Goal: Information Seeking & Learning: Learn about a topic

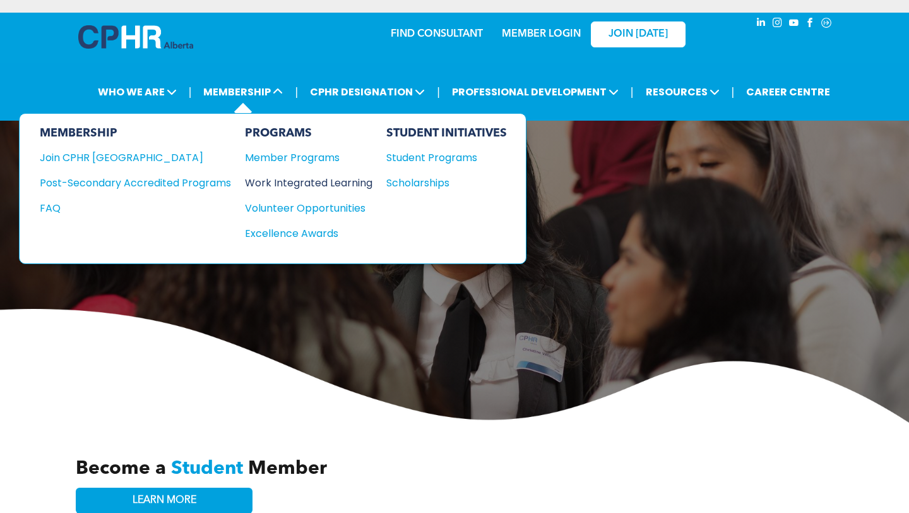
click at [293, 180] on div "Work Integrated Learning" at bounding box center [302, 183] width 115 height 16
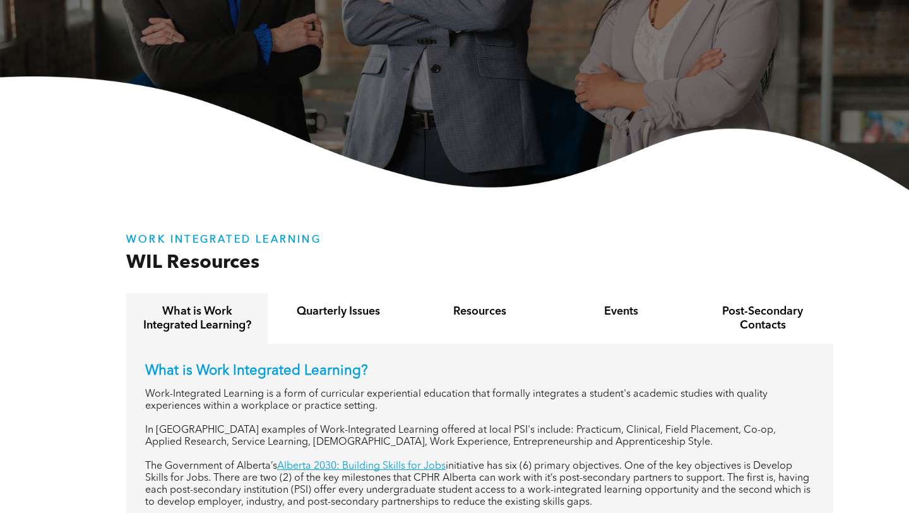
scroll to position [210, 0]
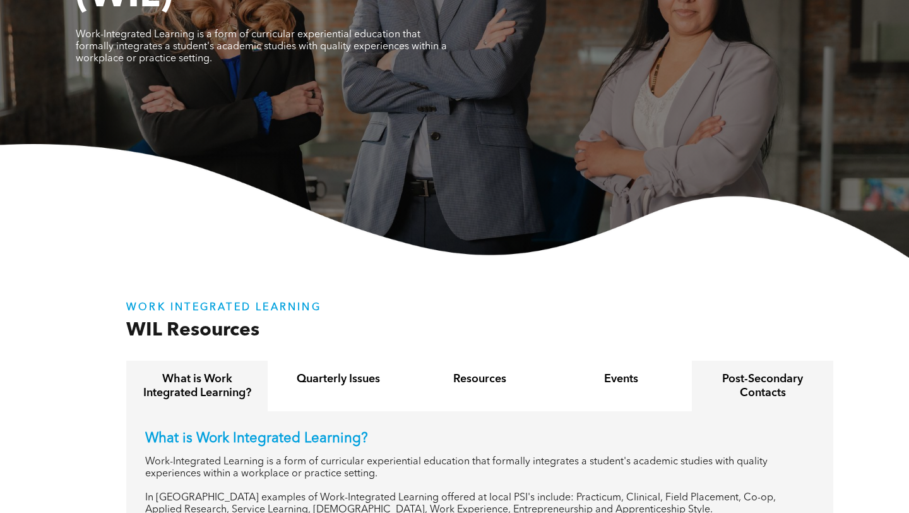
click at [733, 385] on h4 "Post-Secondary Contacts" at bounding box center [763, 386] width 119 height 28
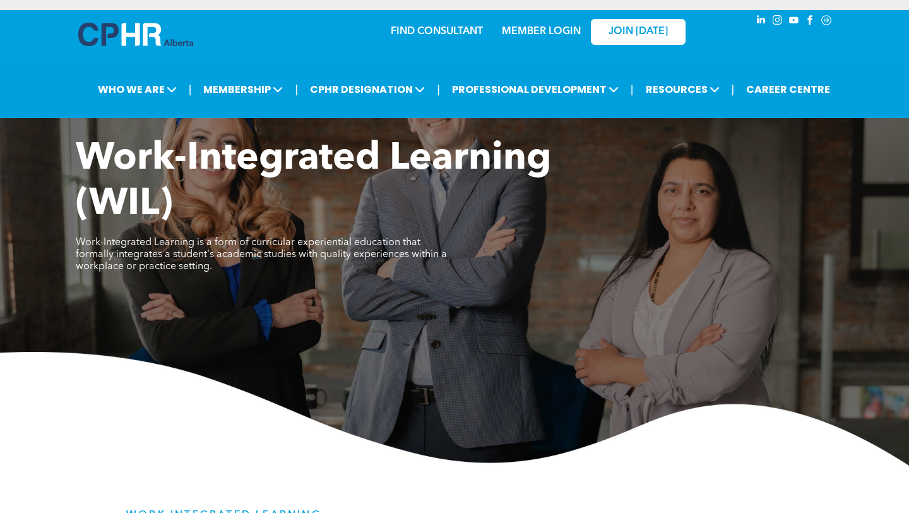
scroll to position [0, 0]
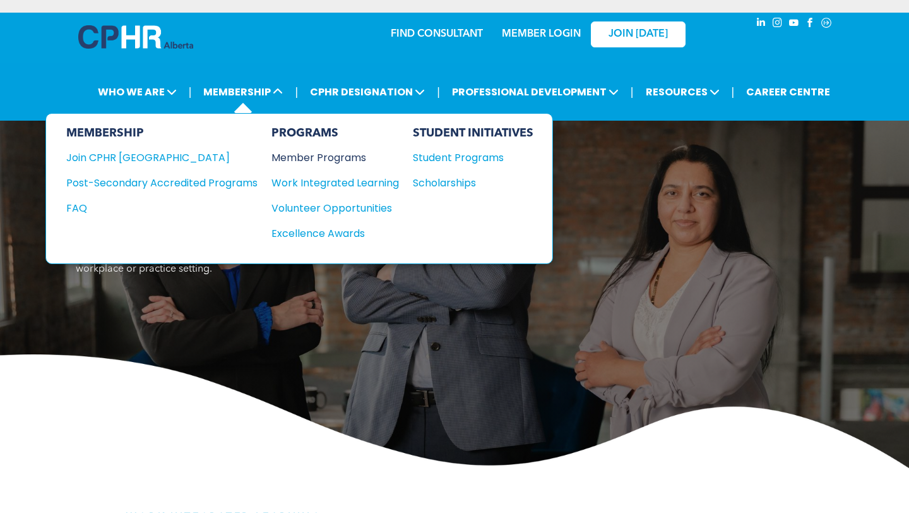
click at [307, 156] on div "Member Programs" at bounding box center [329, 158] width 115 height 16
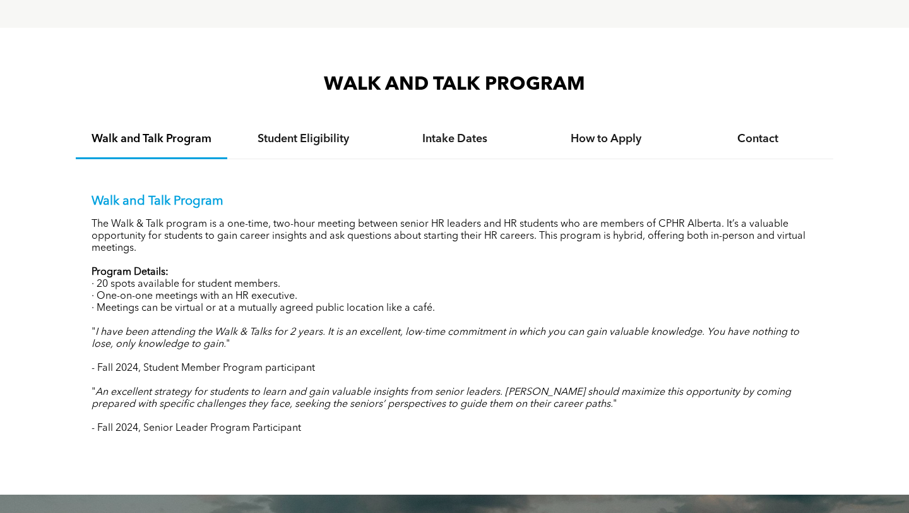
scroll to position [1228, 0]
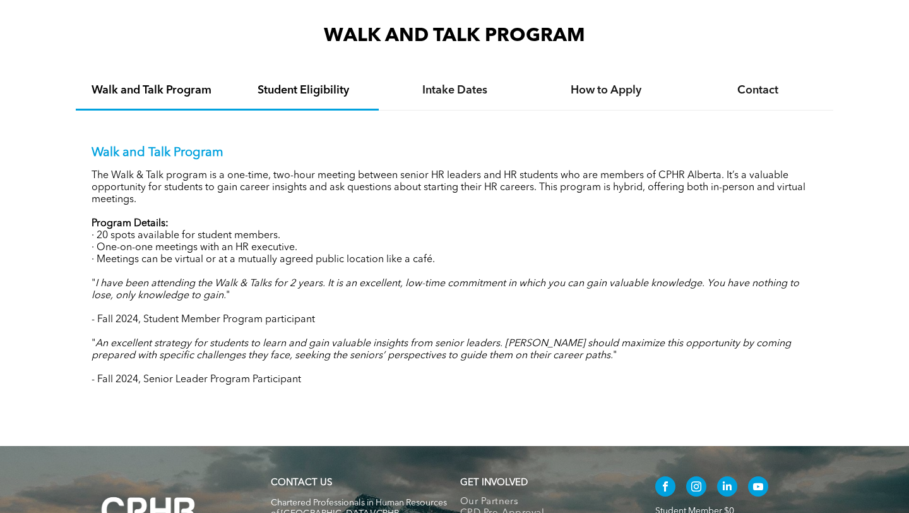
click at [322, 97] on div "Student Eligibility" at bounding box center [303, 91] width 152 height 39
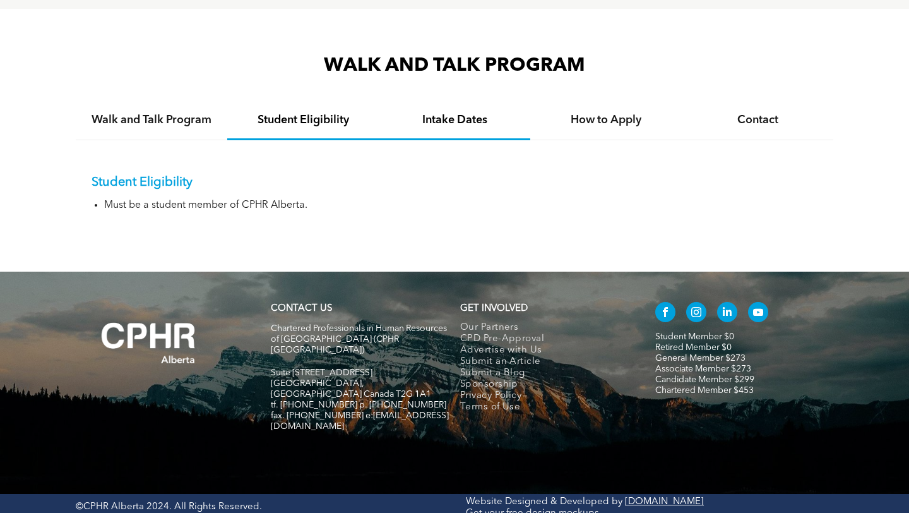
click at [452, 114] on h4 "Intake Dates" at bounding box center [454, 120] width 129 height 14
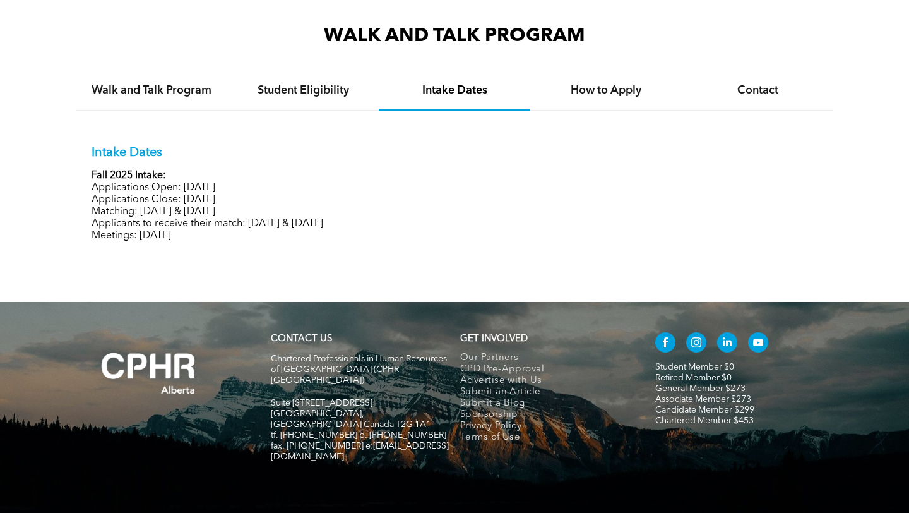
drag, startPoint x: 284, startPoint y: 179, endPoint x: 193, endPoint y: 179, distance: 90.9
click at [194, 179] on div "Intake Dates Fall 2025 Intake: Applications Open: [DATE] Applications Close: [D…" at bounding box center [455, 193] width 726 height 97
drag, startPoint x: 175, startPoint y: 184, endPoint x: 268, endPoint y: 184, distance: 92.8
click at [262, 184] on p "Applications Open: [DATE]" at bounding box center [455, 188] width 726 height 12
click at [273, 184] on p "Applications Open: [DATE]" at bounding box center [455, 188] width 726 height 12
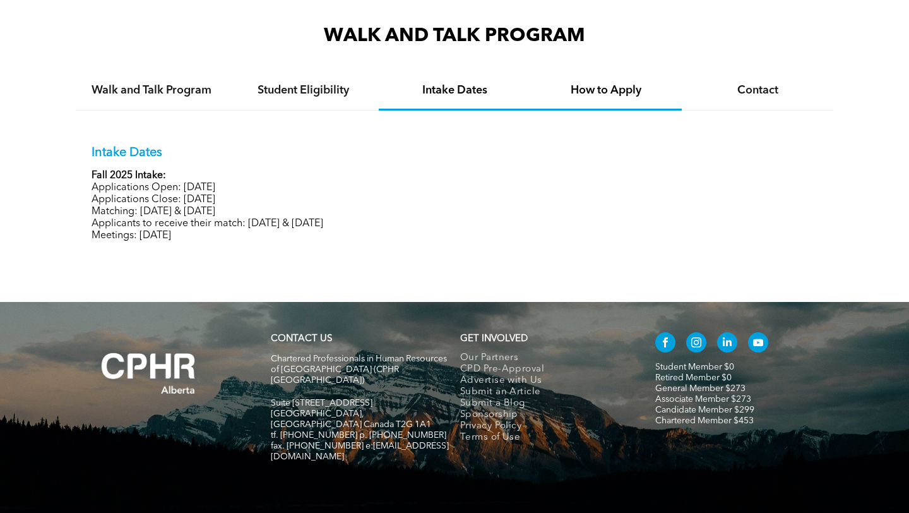
click at [613, 95] on div "How to Apply" at bounding box center [606, 91] width 152 height 39
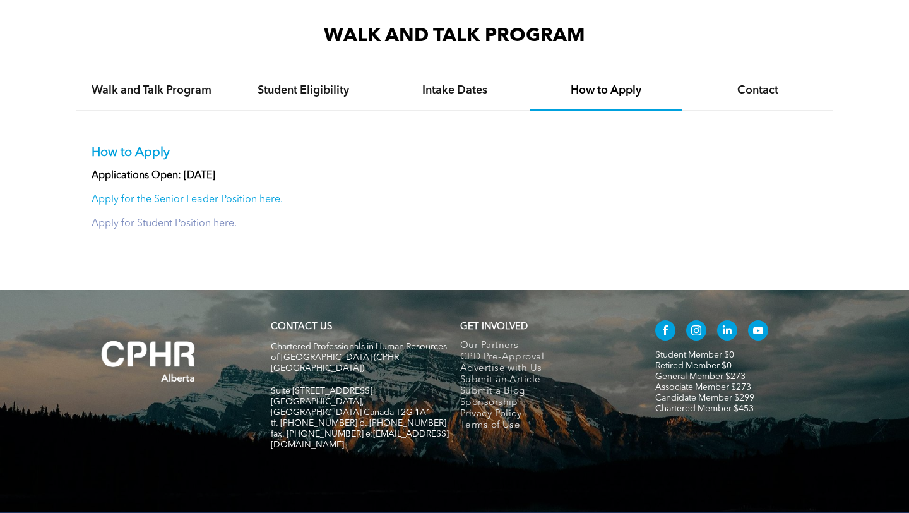
click at [196, 220] on link "Apply for Student Position here." at bounding box center [164, 224] width 145 height 10
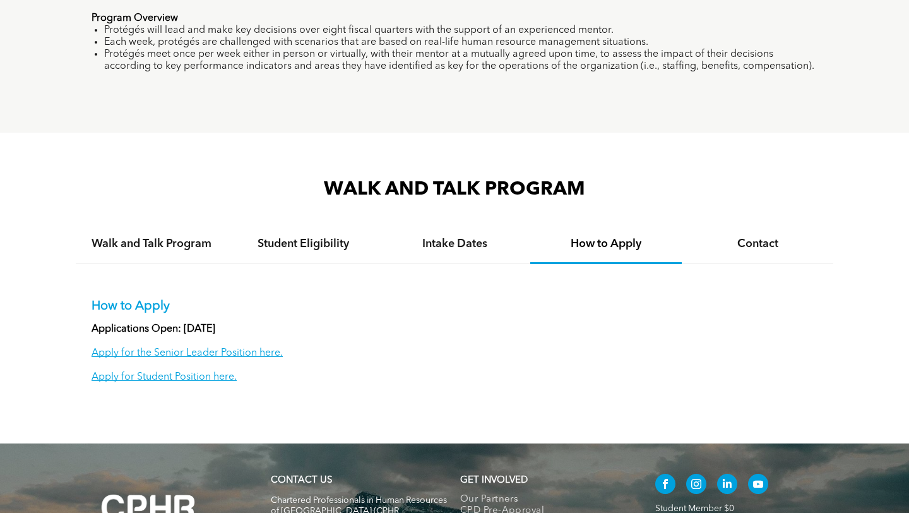
scroll to position [1131, 0]
